Goal: Task Accomplishment & Management: Complete application form

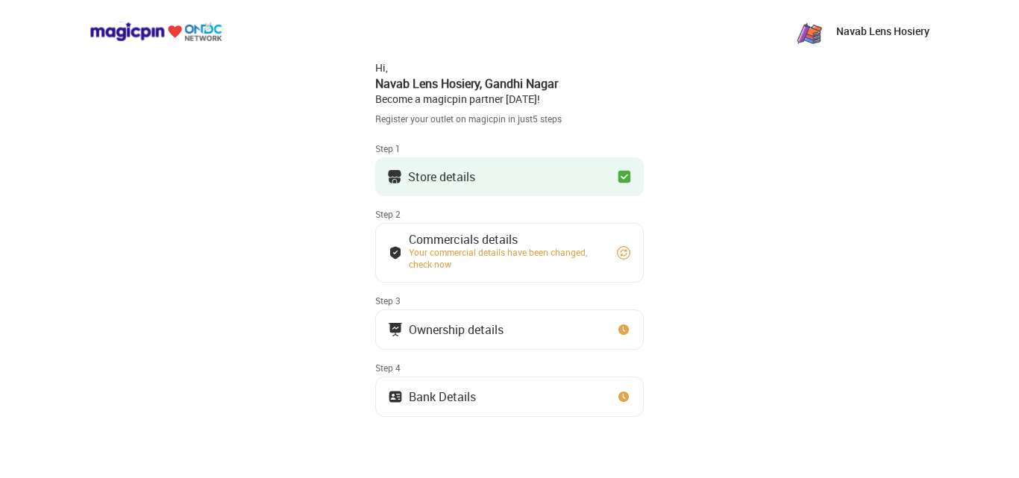
click at [580, 170] on button "Store details" at bounding box center [509, 176] width 268 height 39
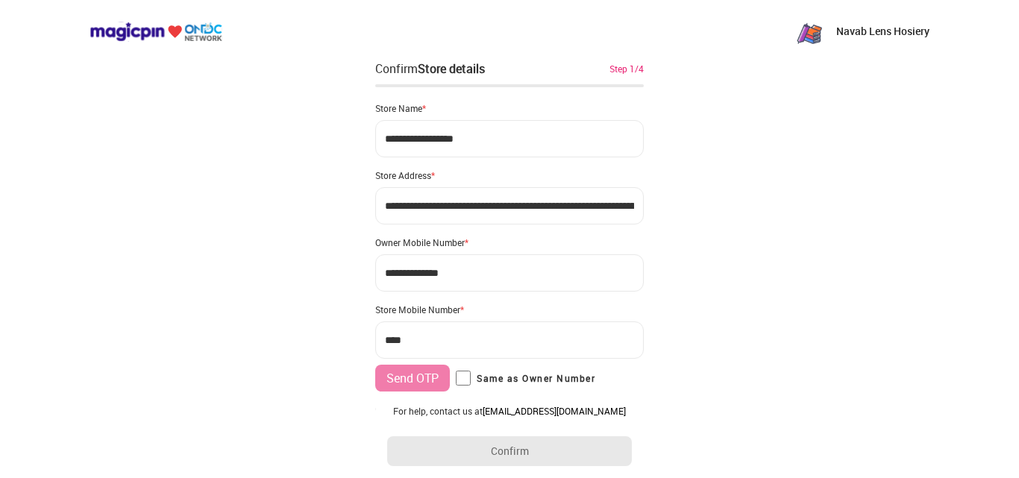
type input "**********"
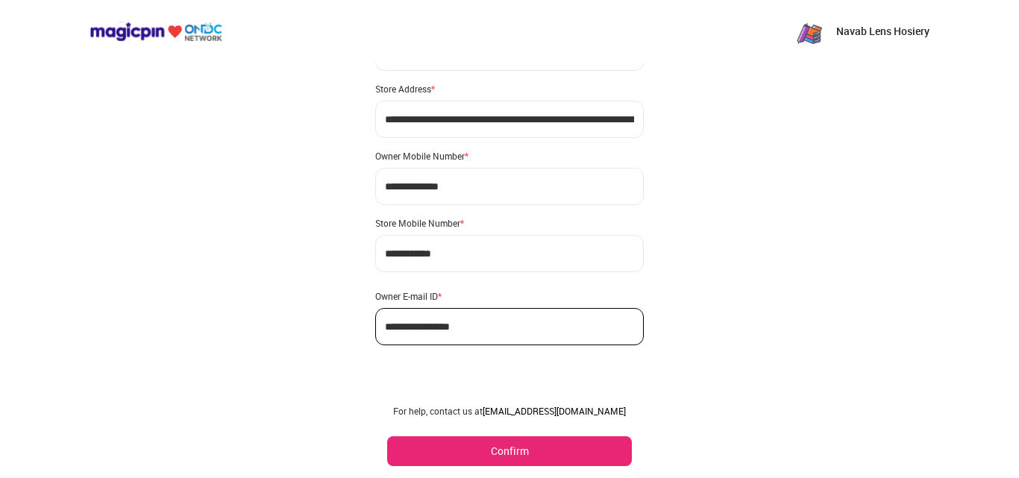
scroll to position [88, 0]
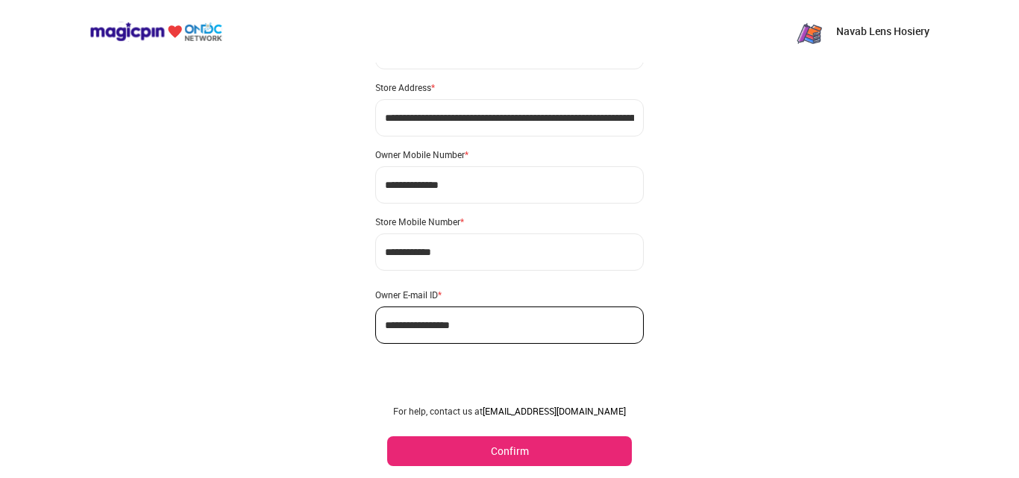
click at [480, 458] on button "Confirm" at bounding box center [509, 451] width 245 height 30
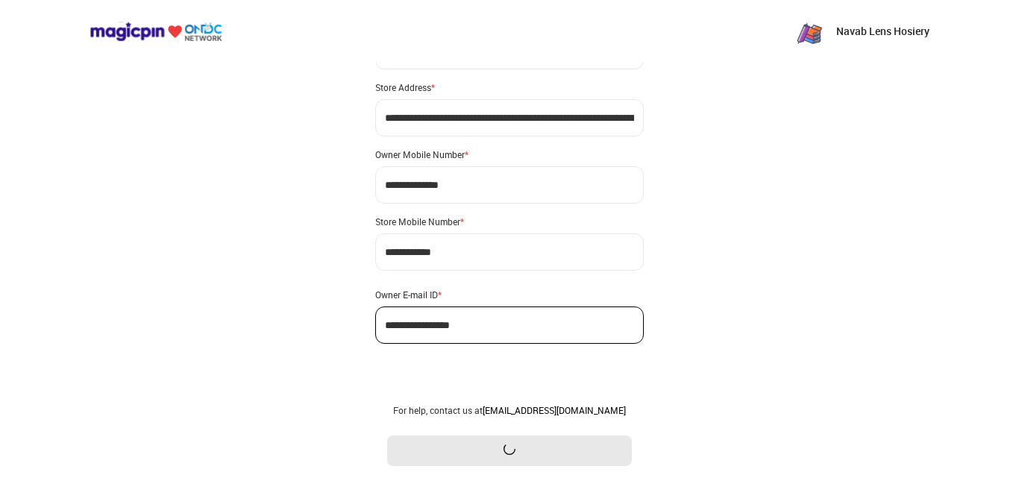
scroll to position [0, 0]
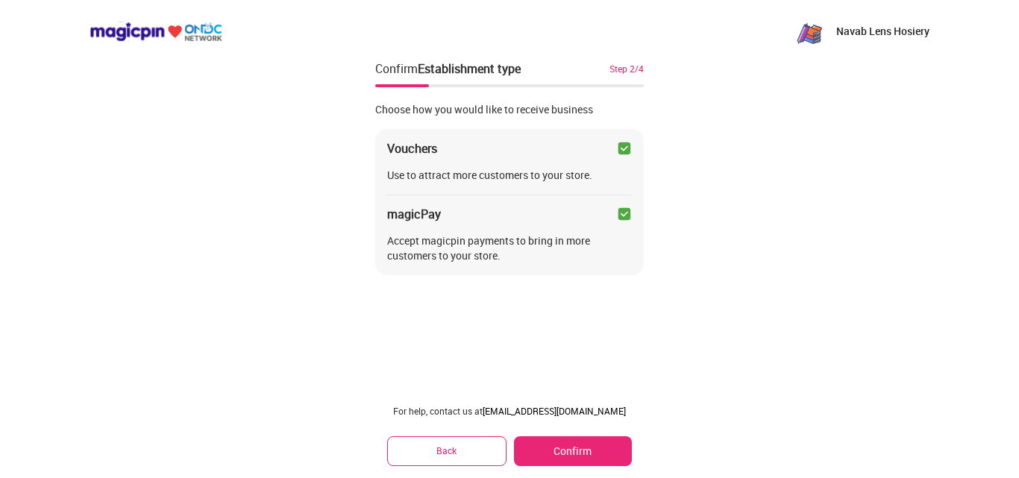
click at [548, 447] on button "Confirm" at bounding box center [573, 451] width 118 height 30
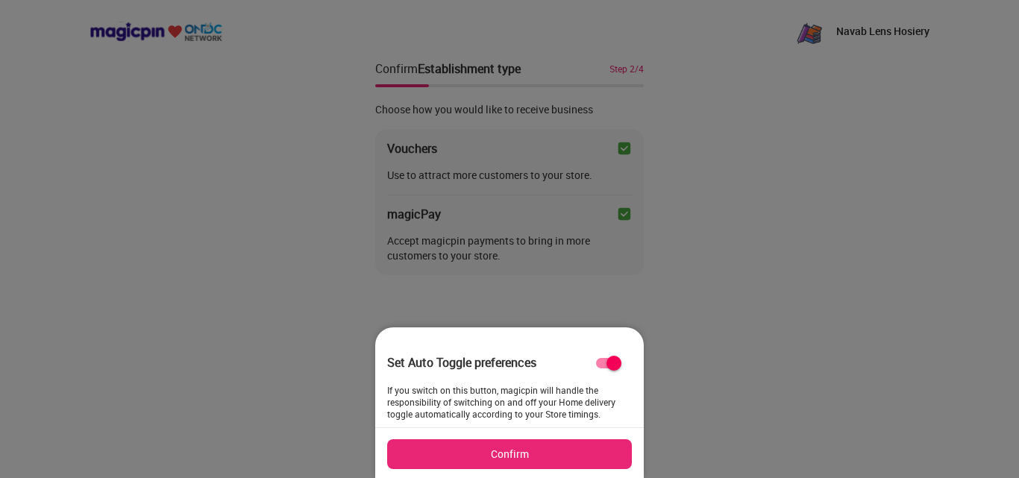
click at [517, 456] on button "Confirm" at bounding box center [509, 454] width 245 height 30
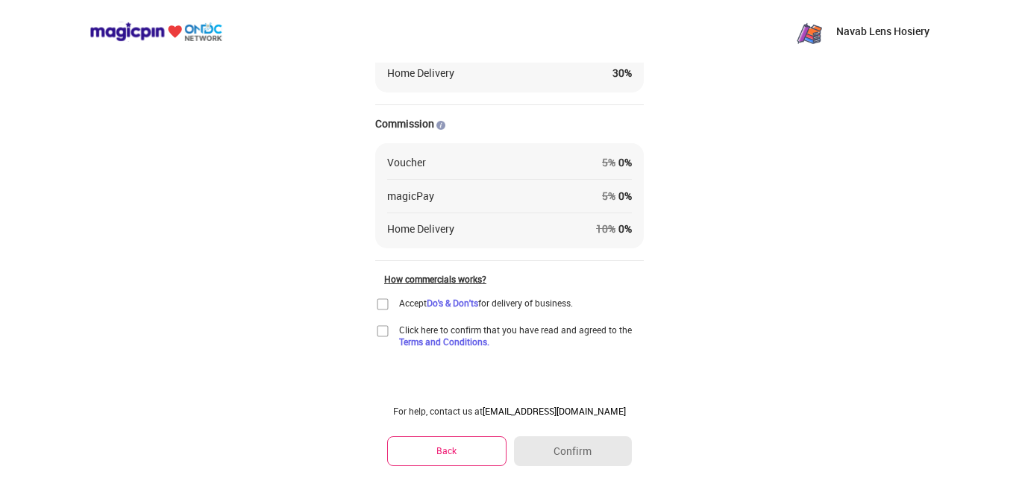
scroll to position [172, 0]
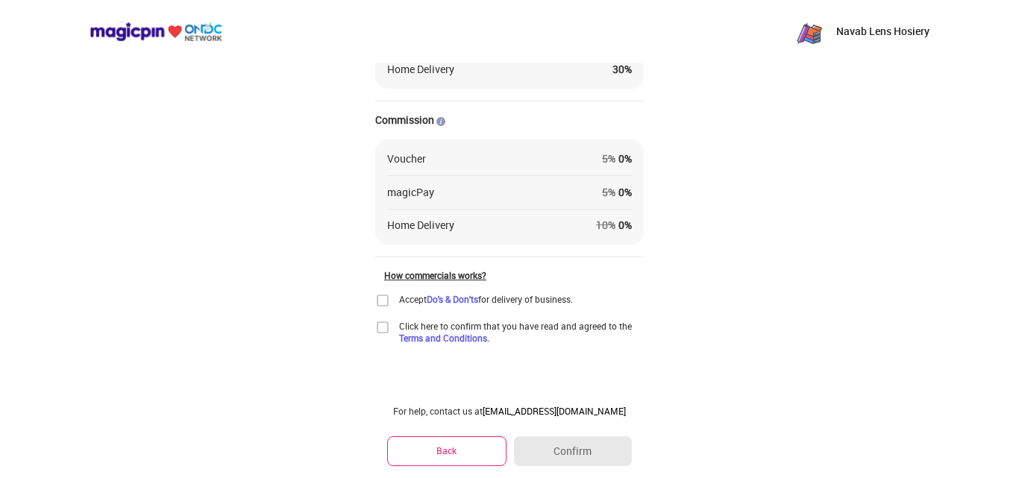
click at [383, 300] on img at bounding box center [382, 300] width 15 height 15
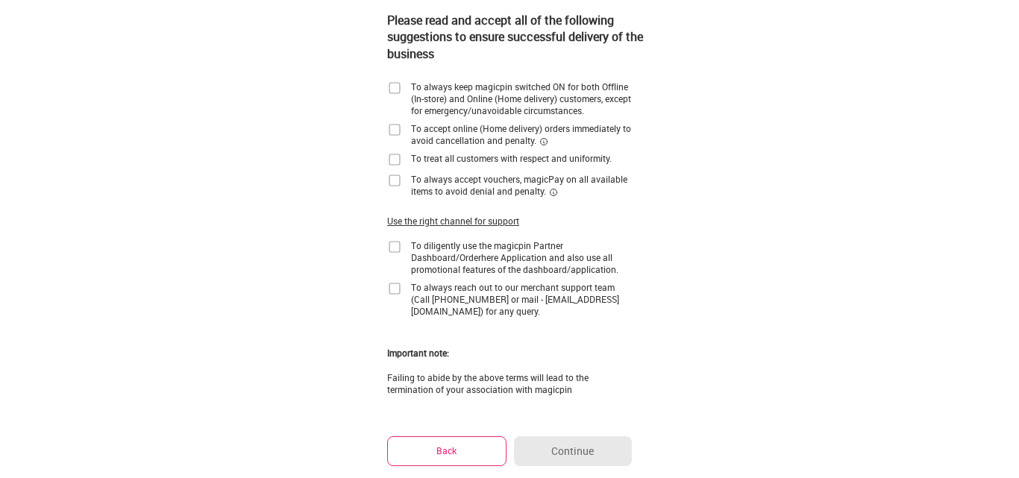
scroll to position [0, 0]
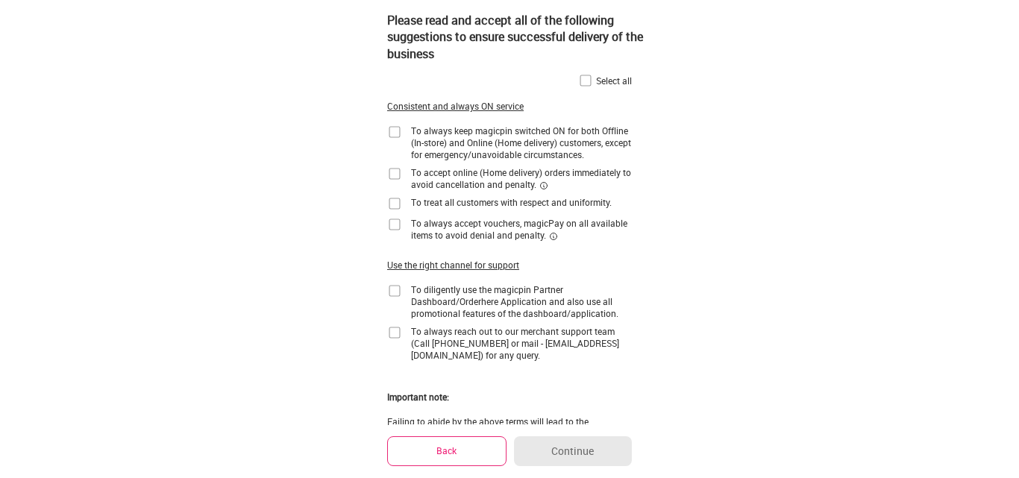
click at [584, 82] on img at bounding box center [585, 80] width 15 height 15
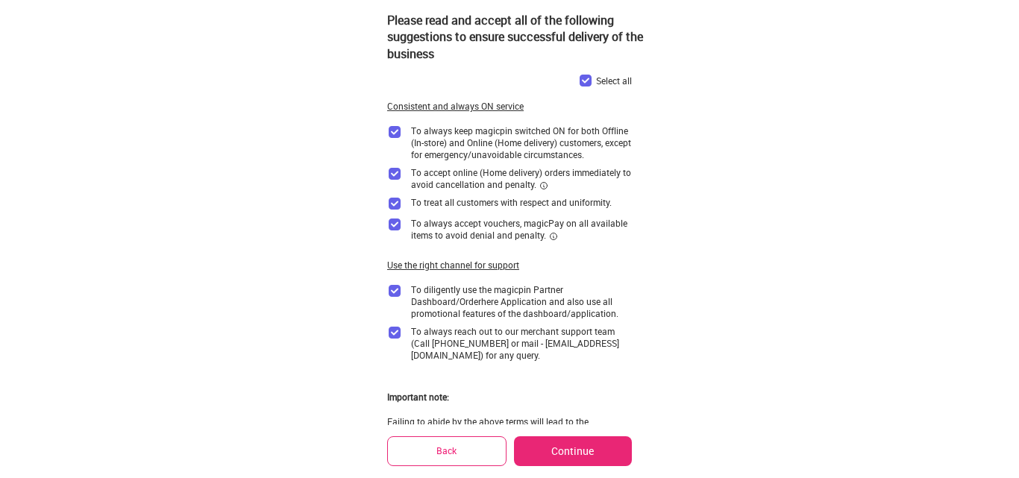
click at [569, 448] on button "Continue" at bounding box center [573, 451] width 118 height 30
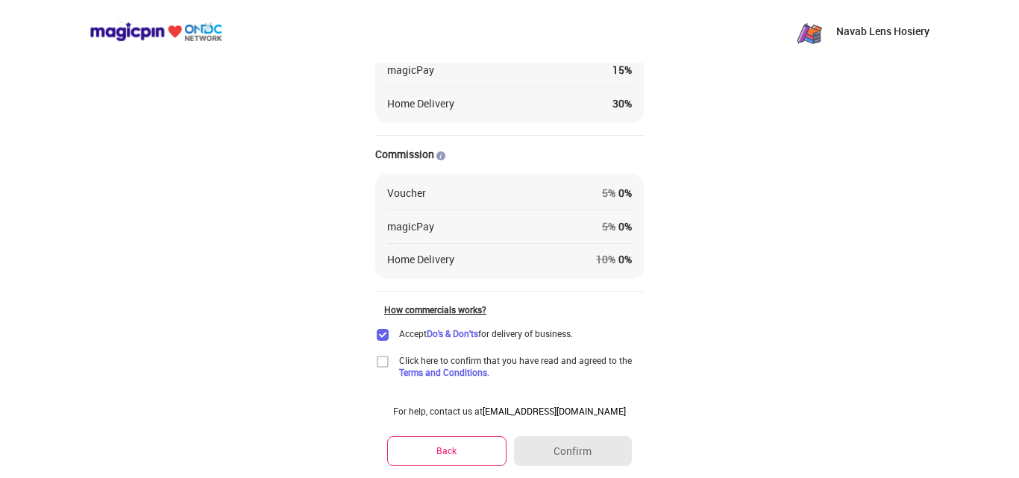
scroll to position [172, 0]
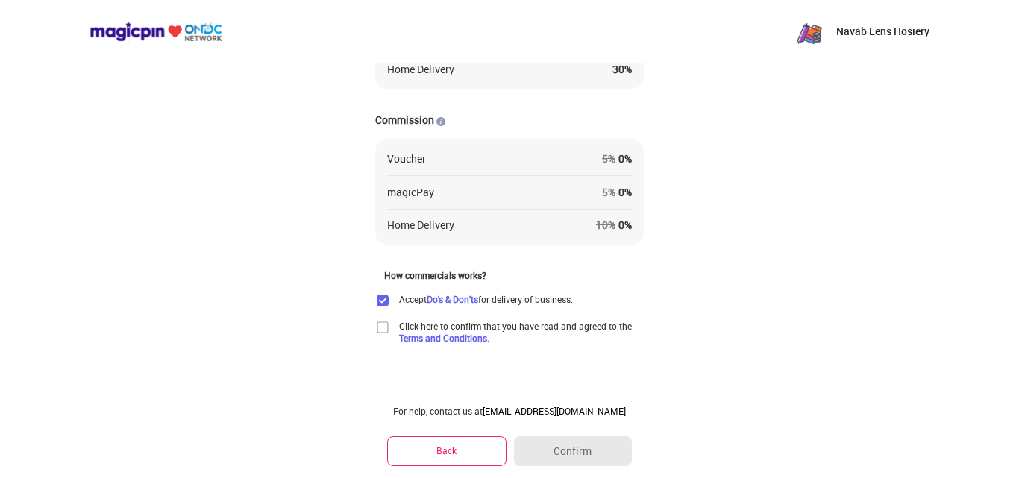
click at [382, 332] on img at bounding box center [382, 327] width 15 height 15
click at [582, 453] on button "Confirm" at bounding box center [573, 451] width 118 height 30
